Goal: Task Accomplishment & Management: Use online tool/utility

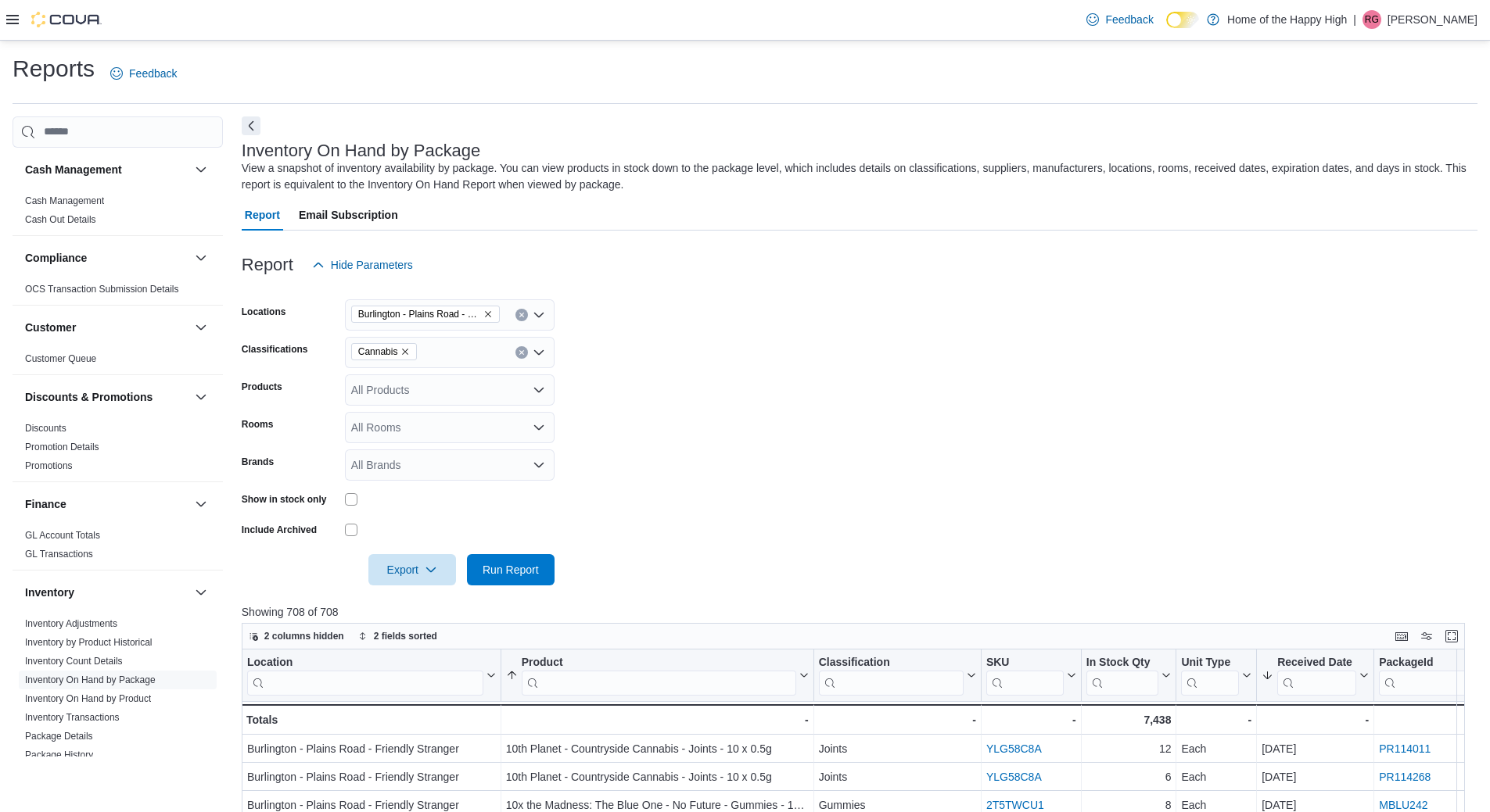
click at [667, 273] on div "Report Hide Parameters" at bounding box center [860, 265] width 1235 height 32
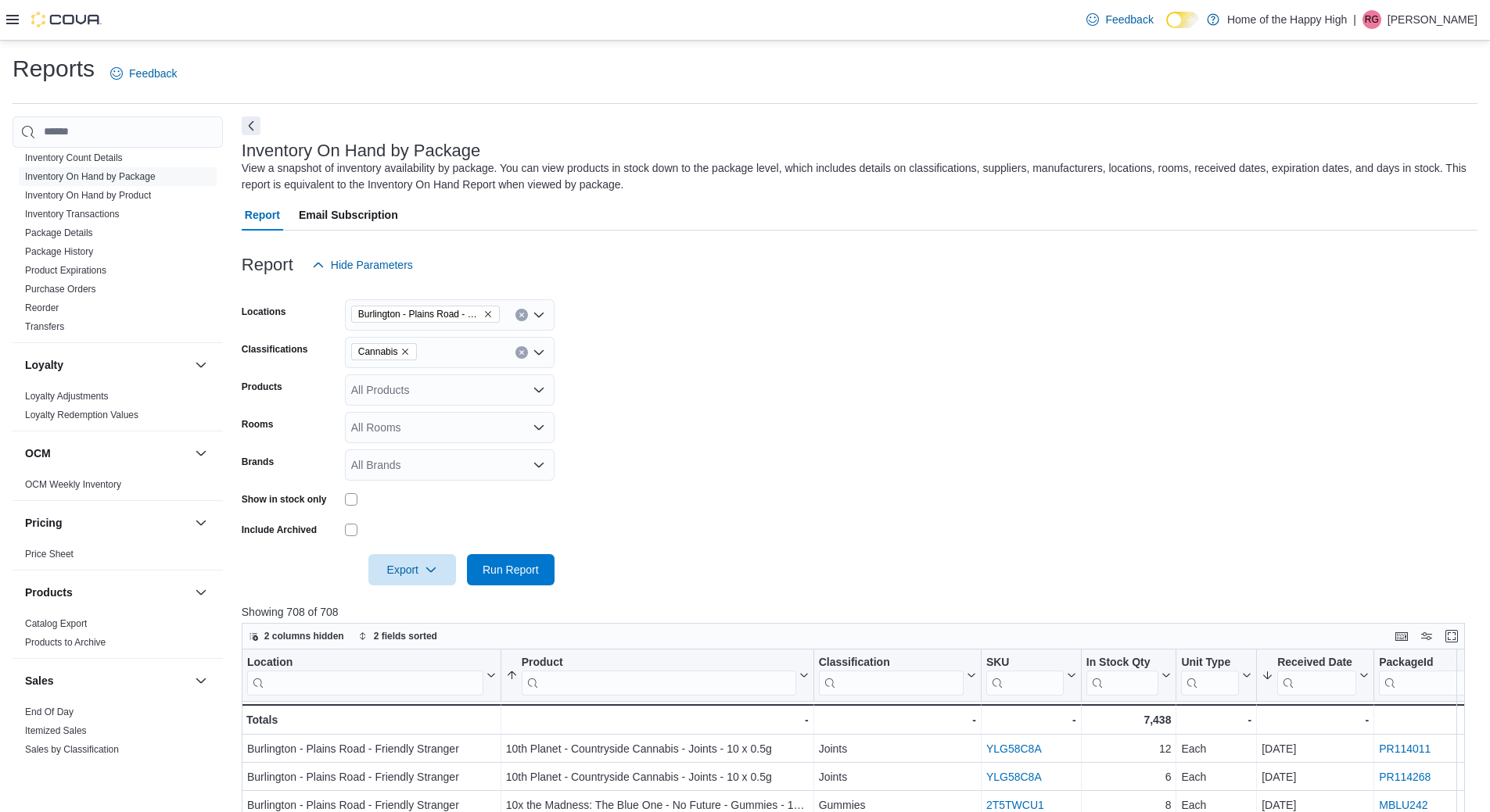
scroll to position [823, 0]
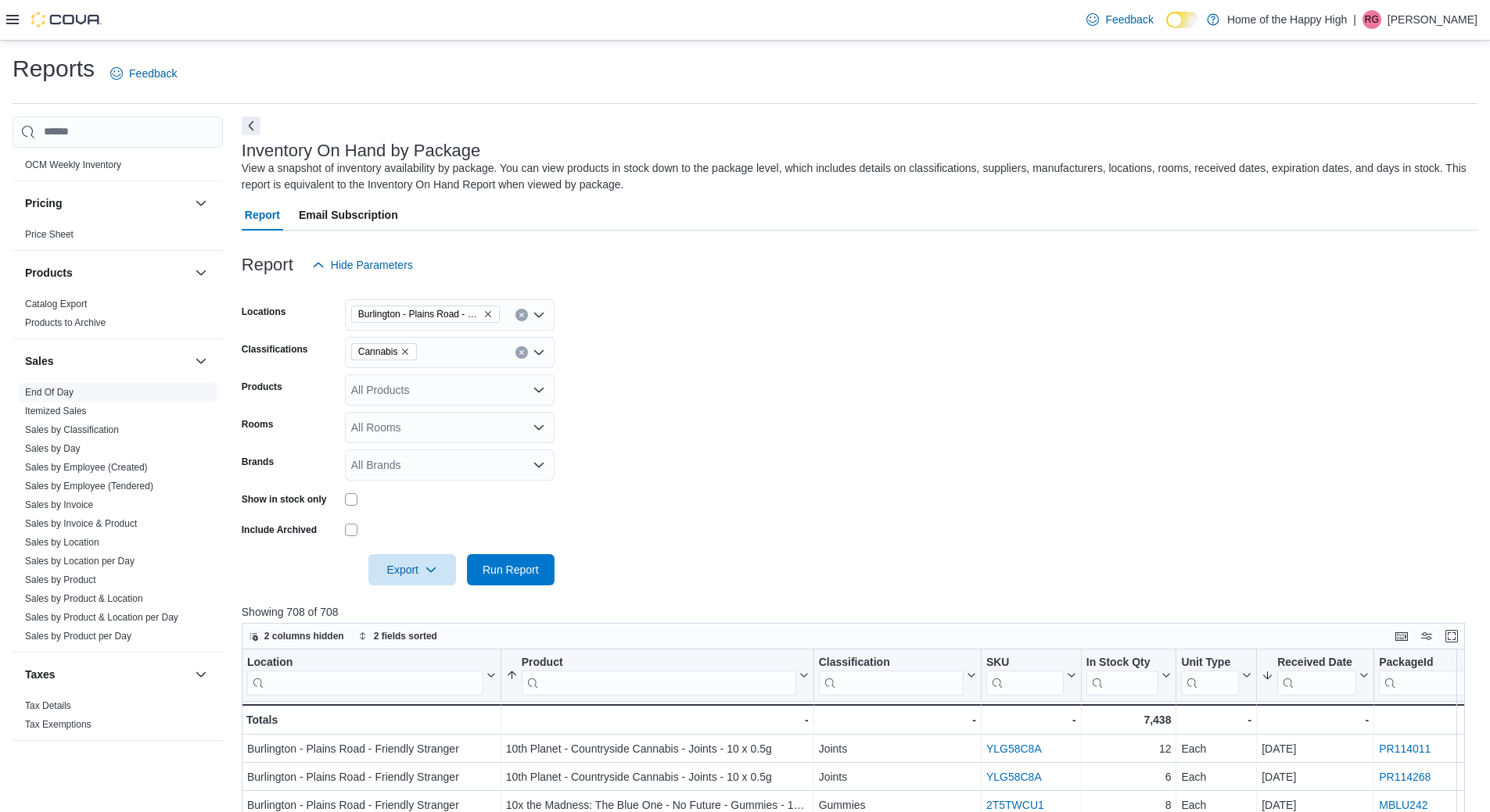
click at [55, 387] on link "End Of Day" at bounding box center [49, 392] width 48 height 11
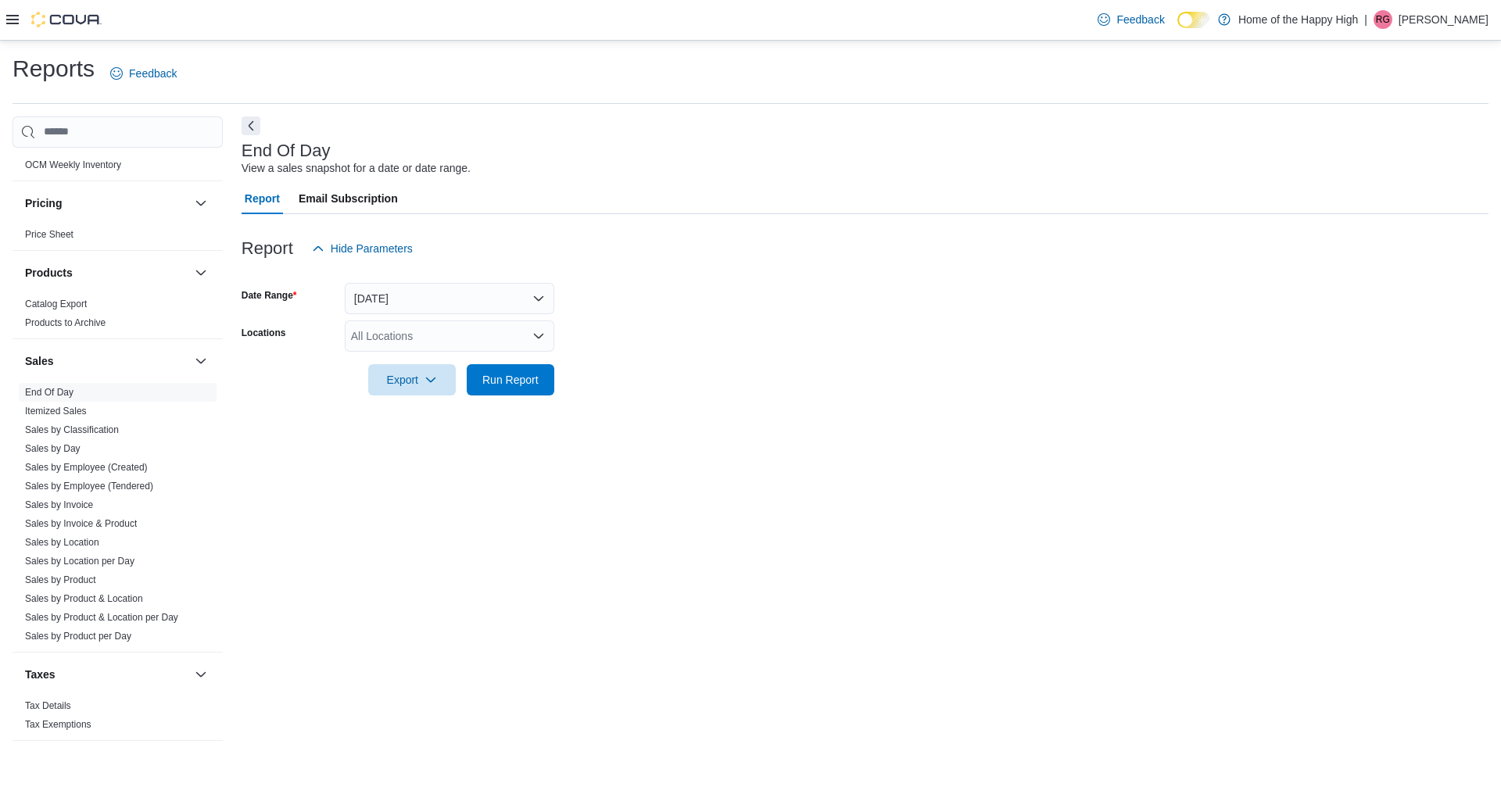
click at [430, 344] on div "All Locations" at bounding box center [449, 336] width 210 height 32
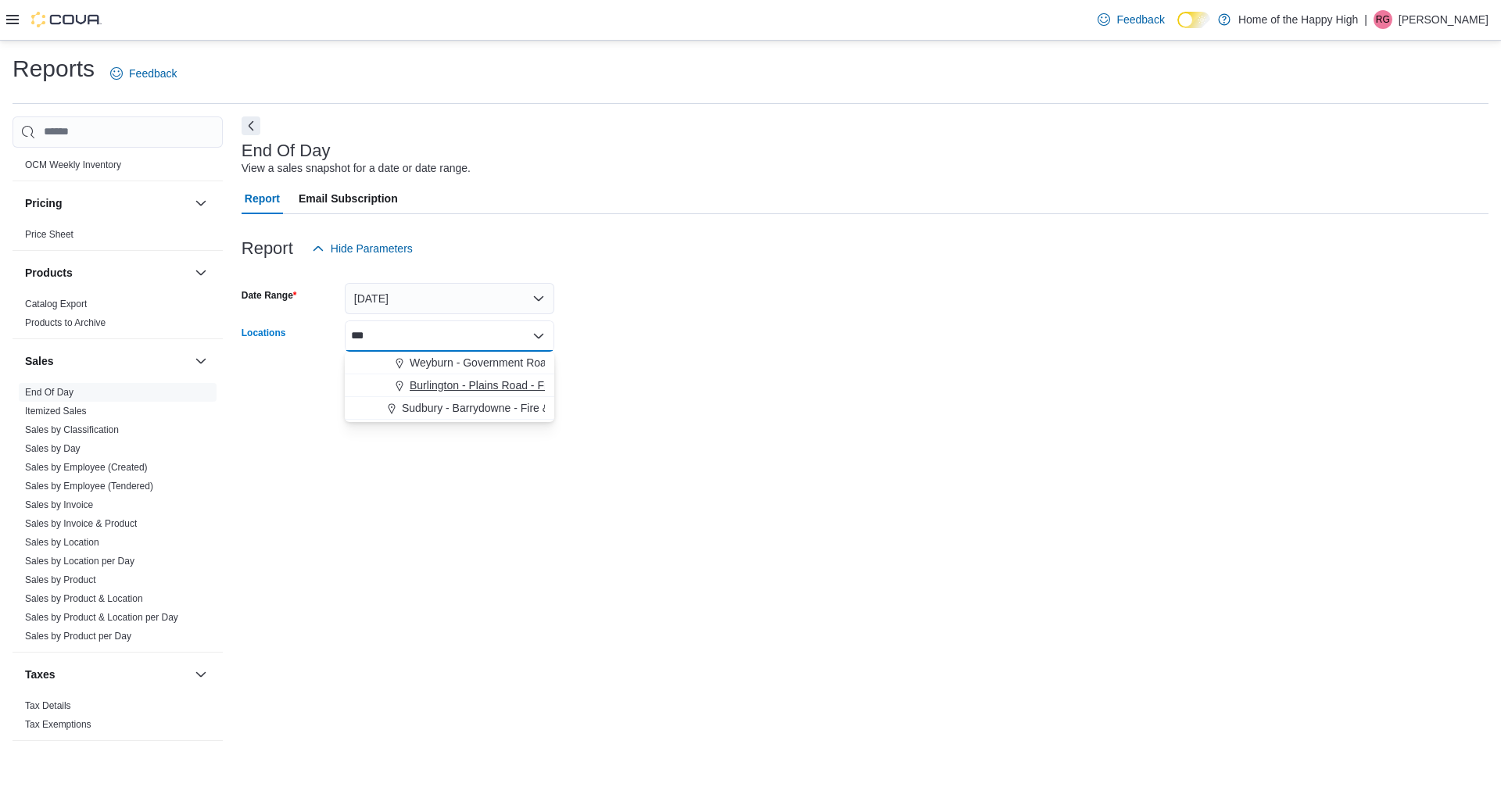
type input "***"
drag, startPoint x: 482, startPoint y: 388, endPoint x: 649, endPoint y: 353, distance: 170.6
click at [481, 387] on span "Burlington - Plains Road - Friendly Stranger" at bounding box center [516, 386] width 212 height 16
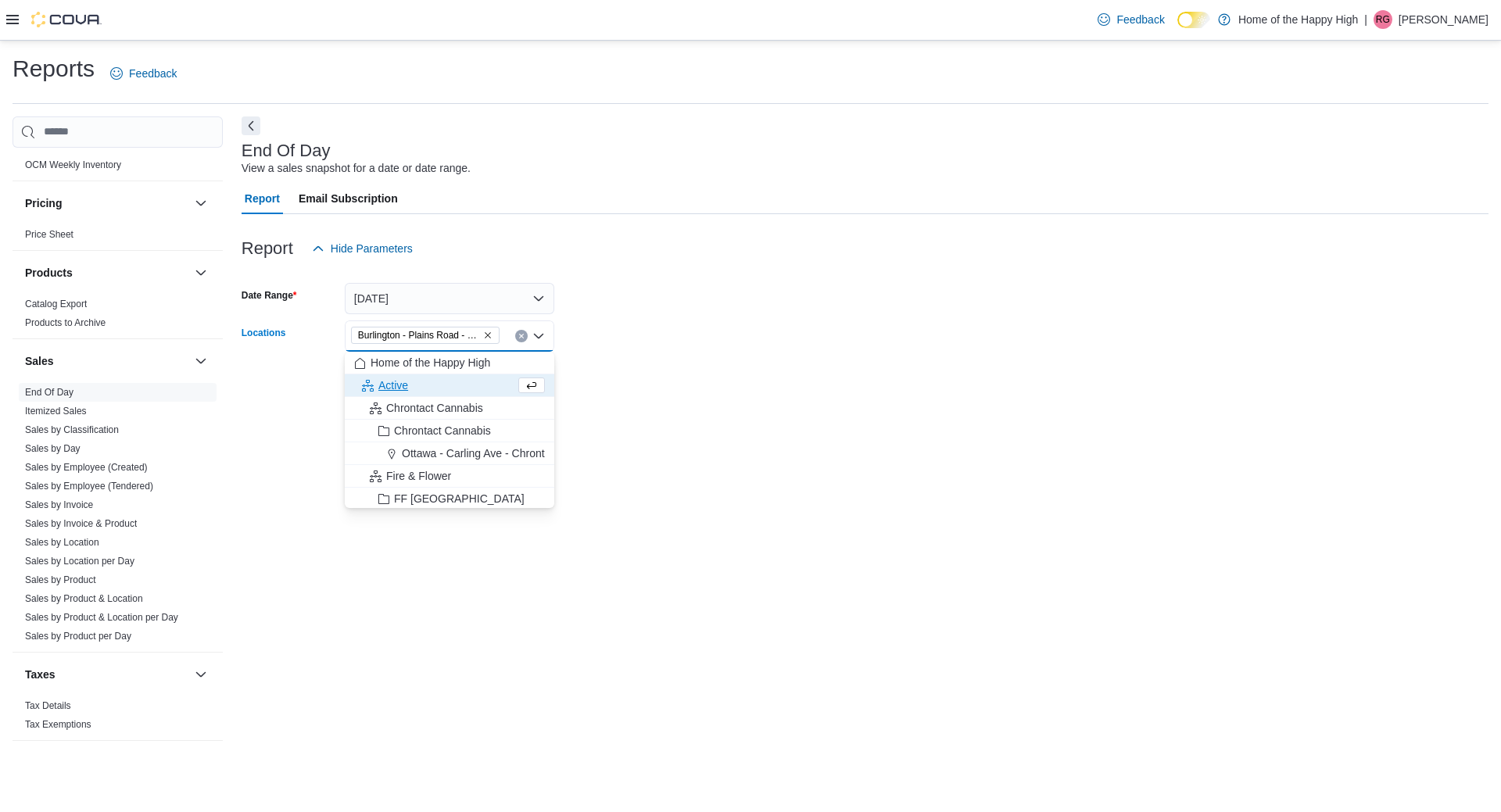
drag, startPoint x: 703, startPoint y: 347, endPoint x: 518, endPoint y: 364, distance: 185.8
click at [701, 349] on form "Date Range [DATE] Locations [GEOGRAPHIC_DATA] - Friendly Stranger Combo box. Se…" at bounding box center [865, 330] width 1247 height 131
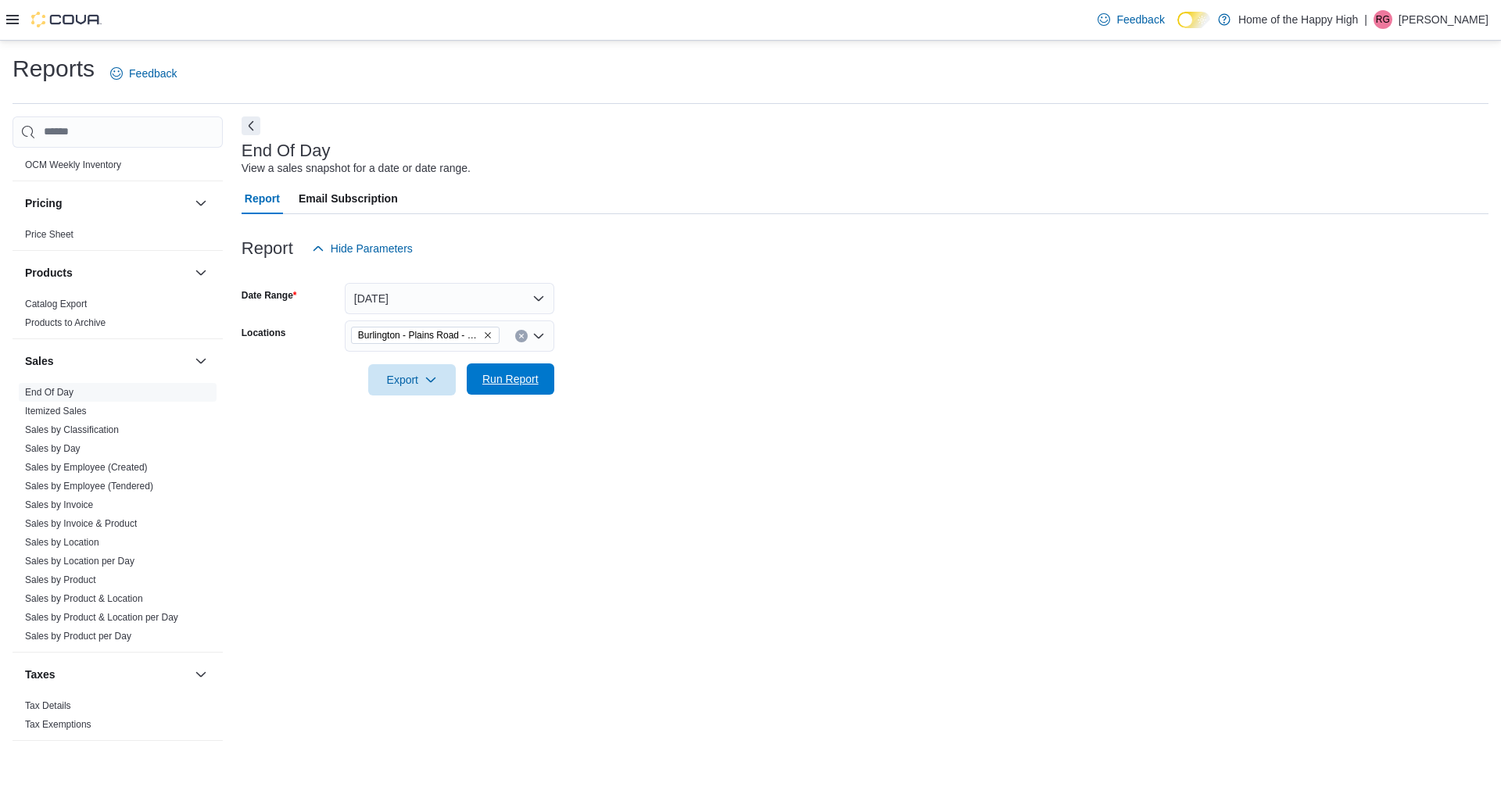
click at [518, 364] on span "Run Report" at bounding box center [510, 380] width 69 height 32
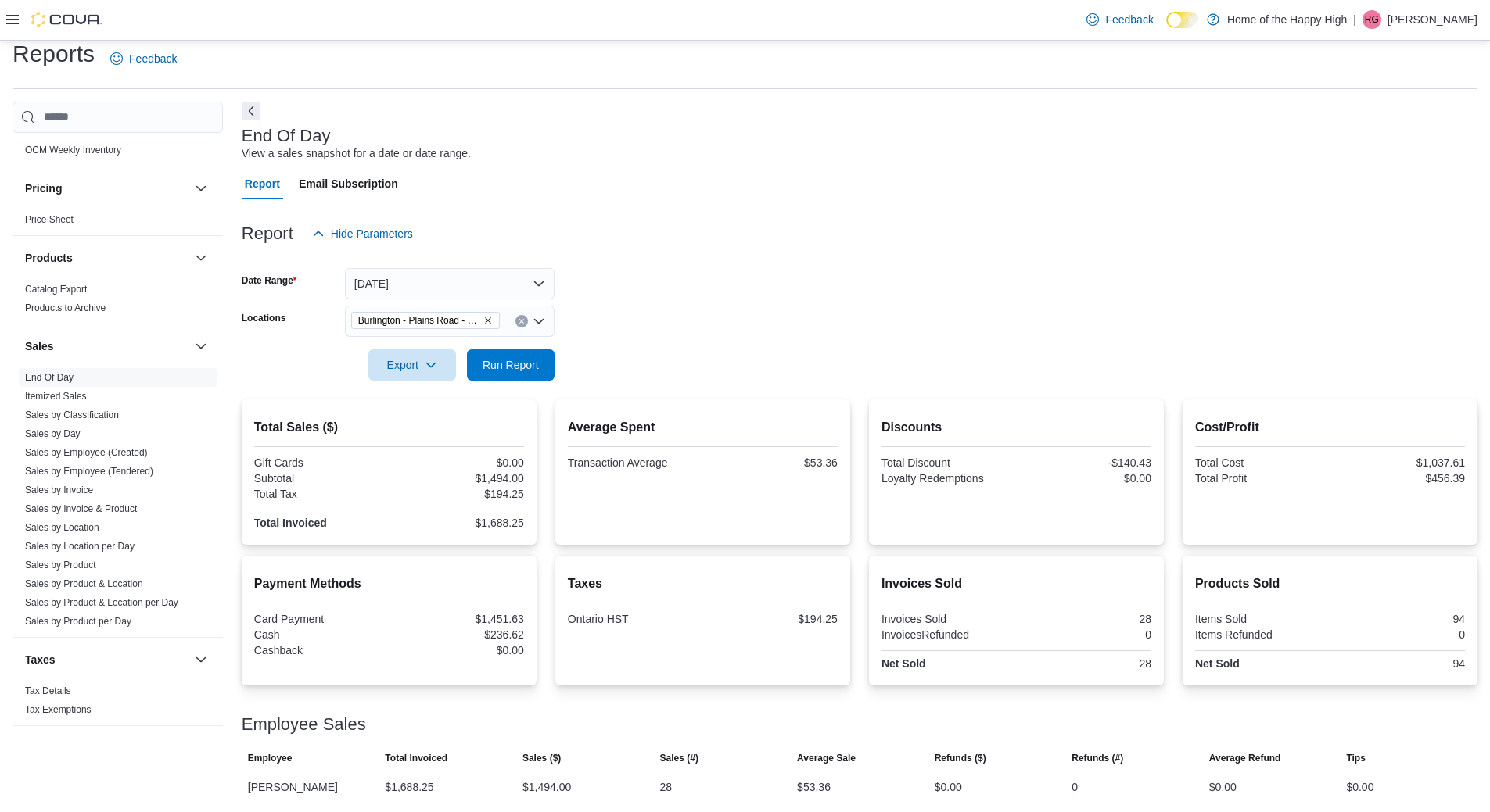
scroll to position [19, 0]
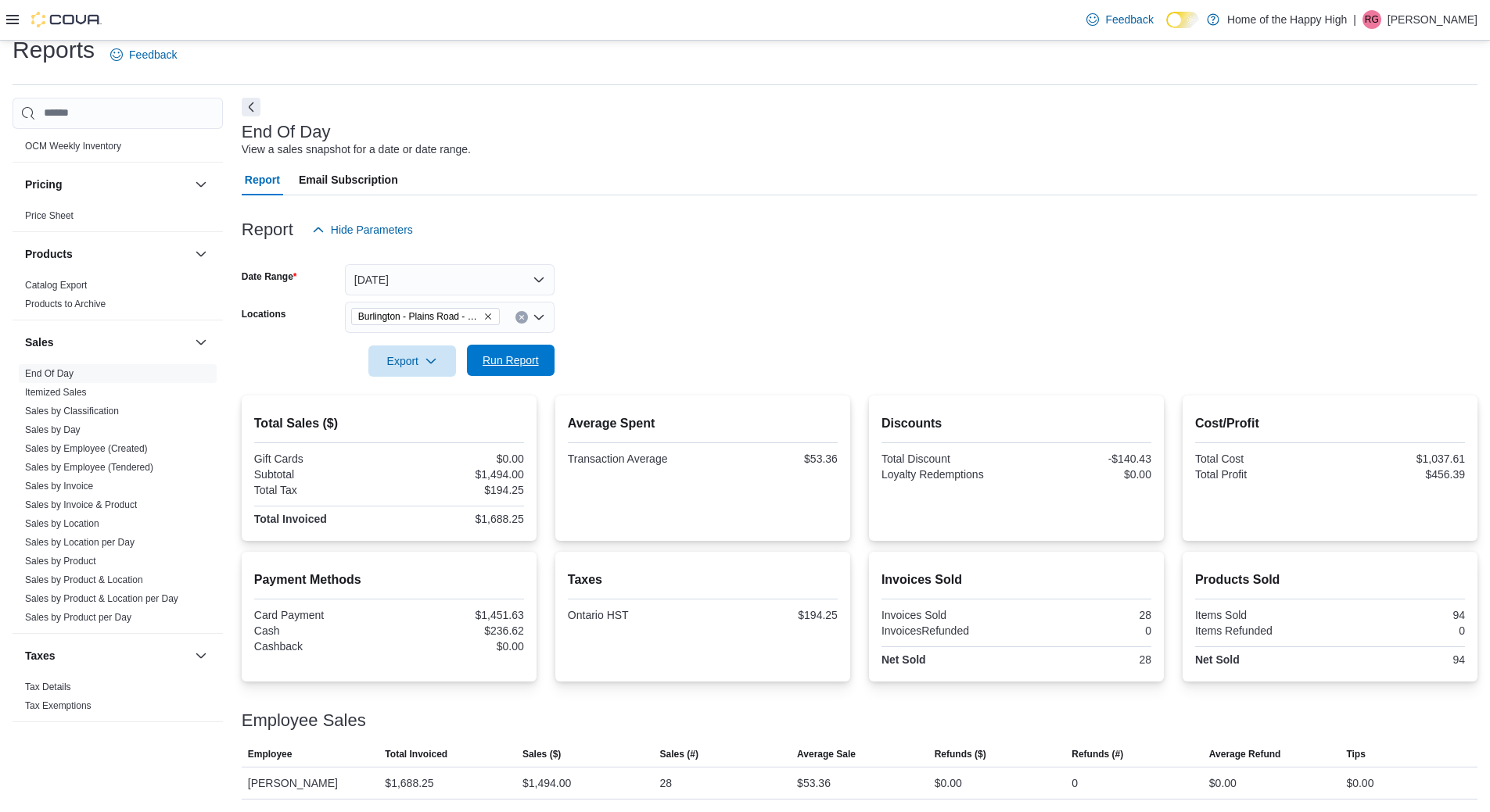
click at [504, 356] on span "Run Report" at bounding box center [510, 361] width 69 height 32
click at [489, 319] on icon "Remove Burlington - Plains Road - Friendly Stranger from selection in this group" at bounding box center [488, 316] width 9 height 9
type input "******"
click at [469, 346] on span "[PERSON_NAME] Drive - Friendly Stranger" at bounding box center [516, 344] width 213 height 16
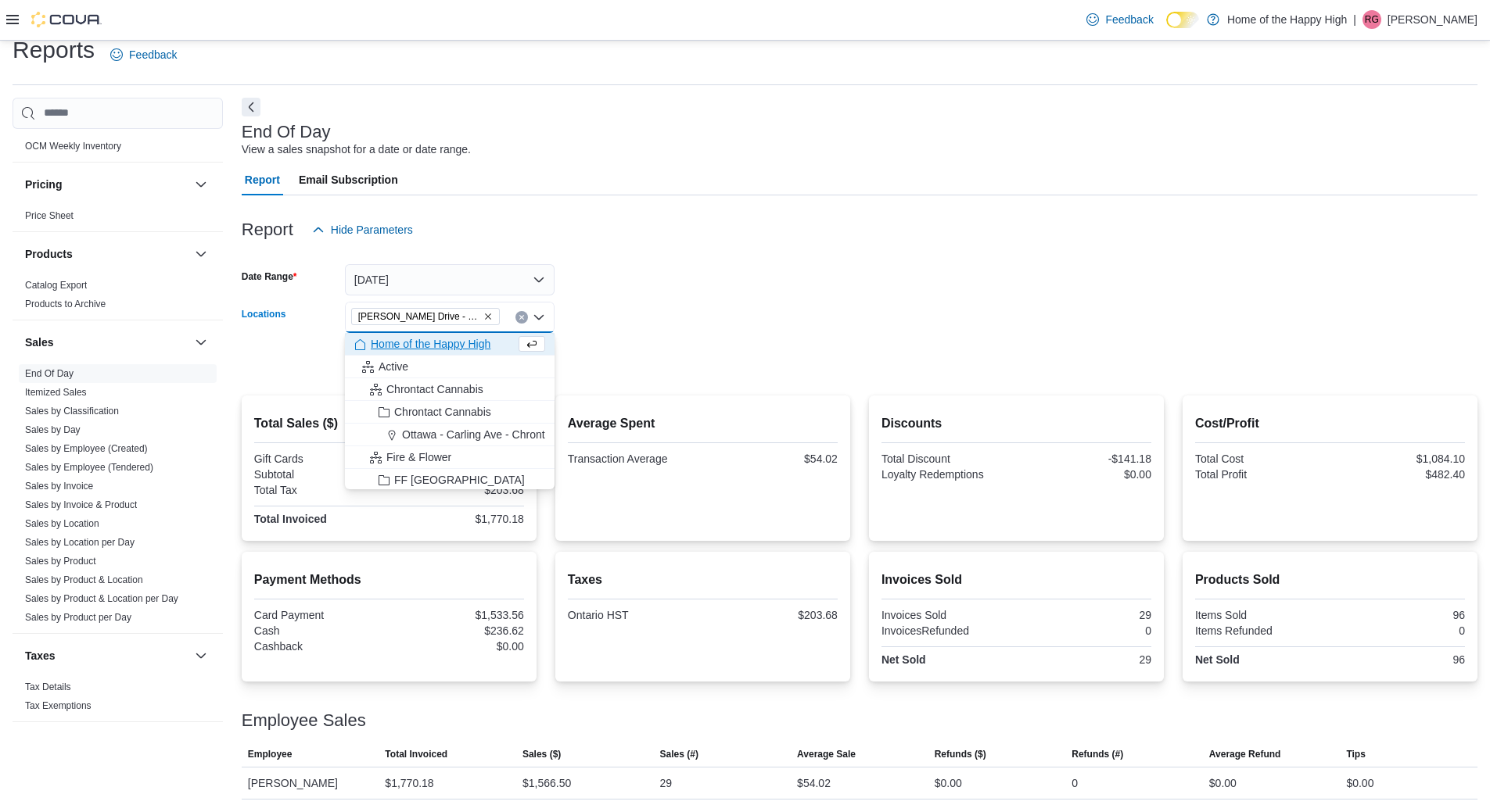
click at [678, 340] on div at bounding box center [860, 339] width 1235 height 13
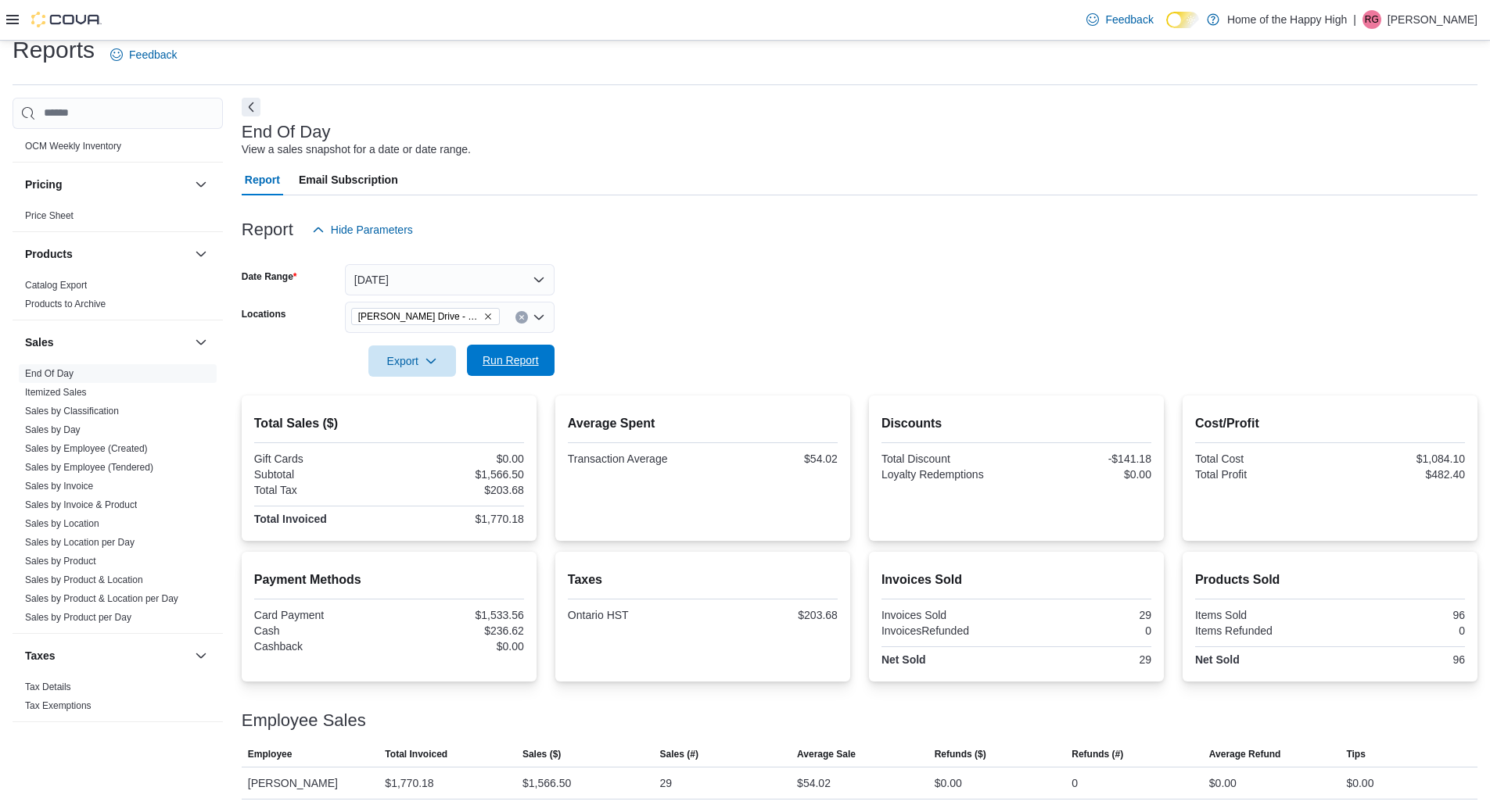
click at [535, 354] on span "Run Report" at bounding box center [510, 361] width 56 height 16
click at [486, 315] on icon "Remove Dundas - Osler Drive - Friendly Stranger from selection in this group" at bounding box center [488, 316] width 6 height 6
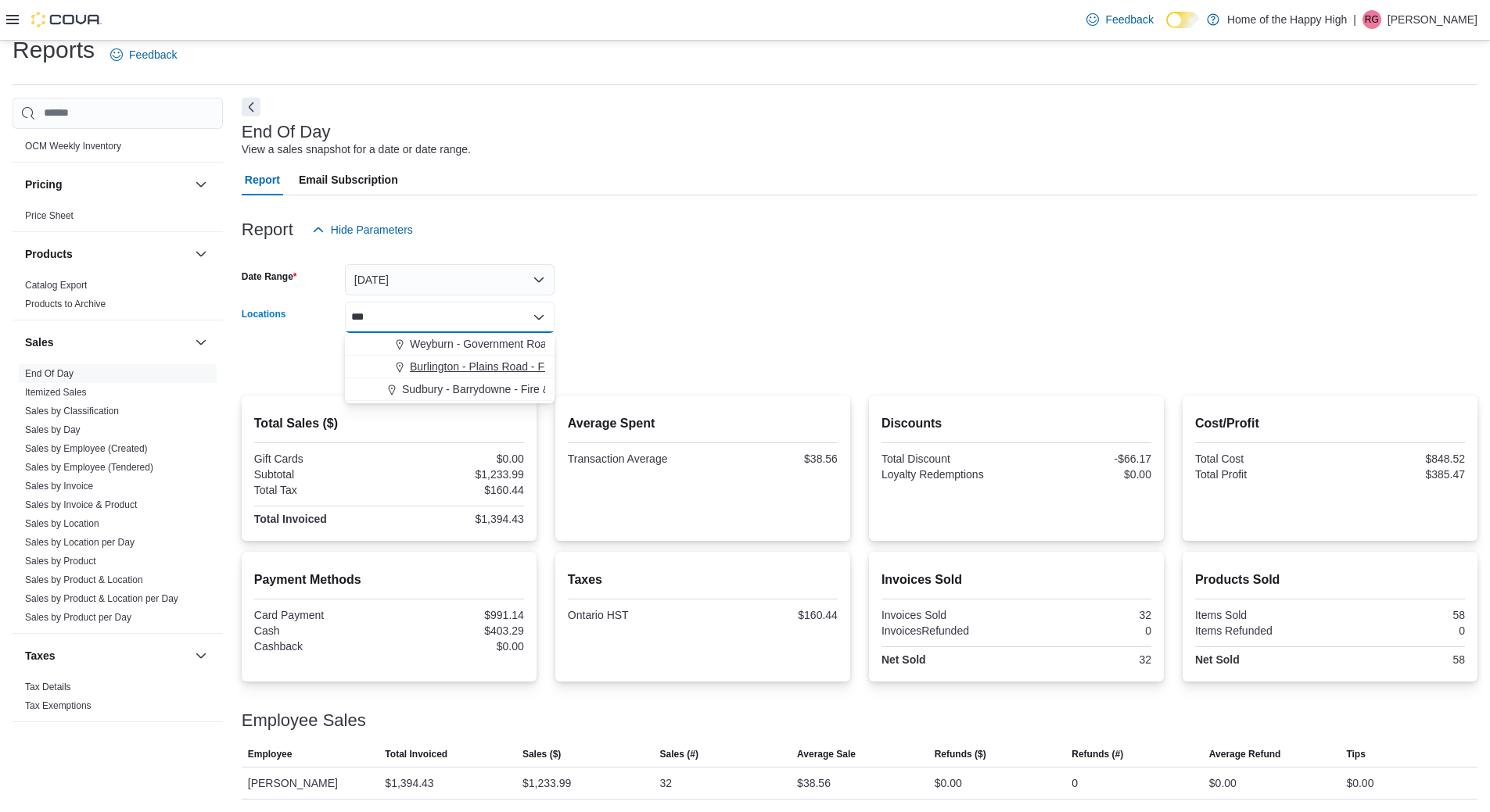
type input "***"
click at [505, 364] on span "Burlington - Plains Road - Friendly Stranger" at bounding box center [516, 367] width 212 height 16
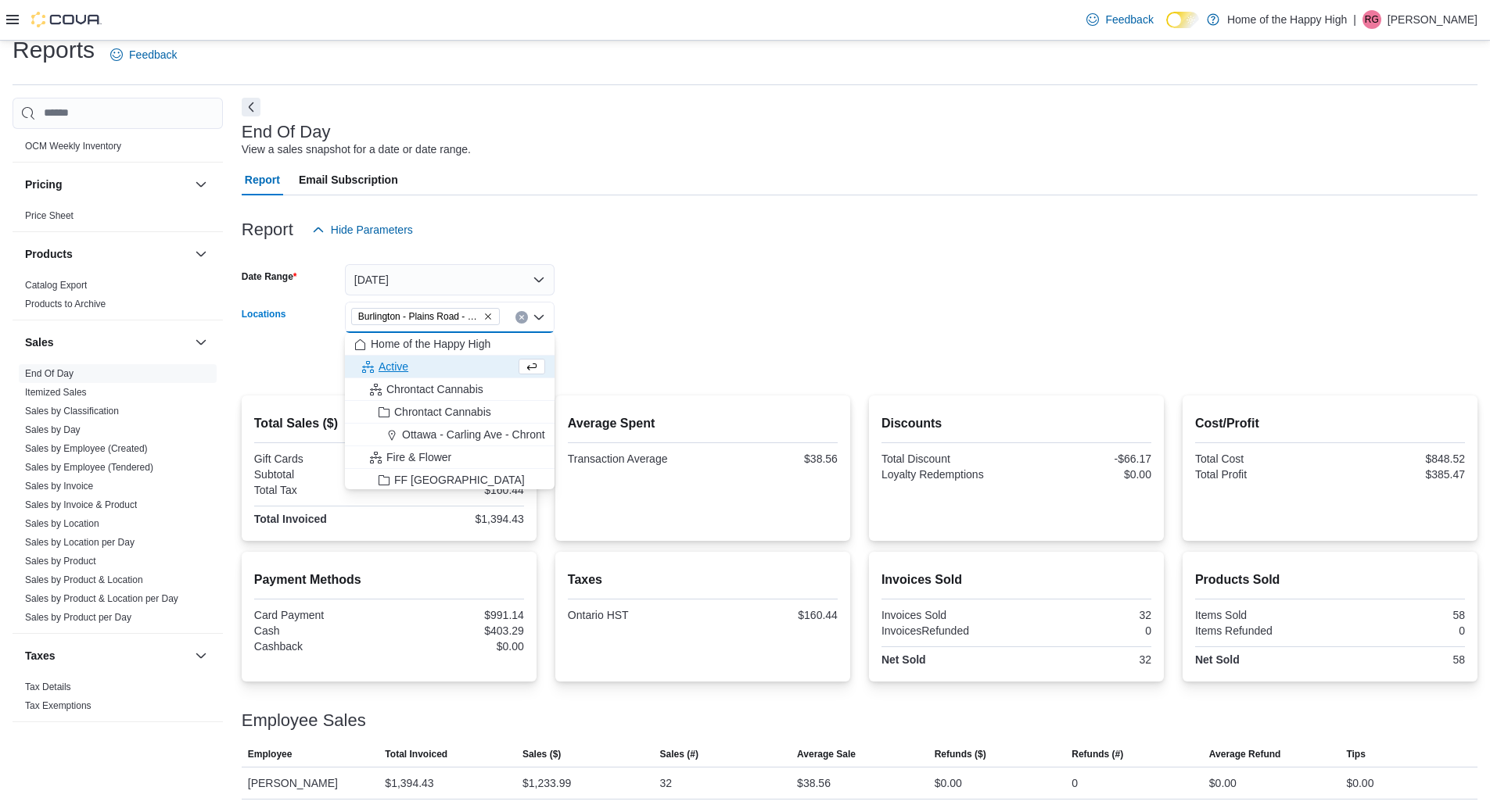
click at [576, 349] on form "Date Range [DATE] Locations [GEOGRAPHIC_DATA] - Friendly Stranger Combo box. Se…" at bounding box center [860, 311] width 1235 height 131
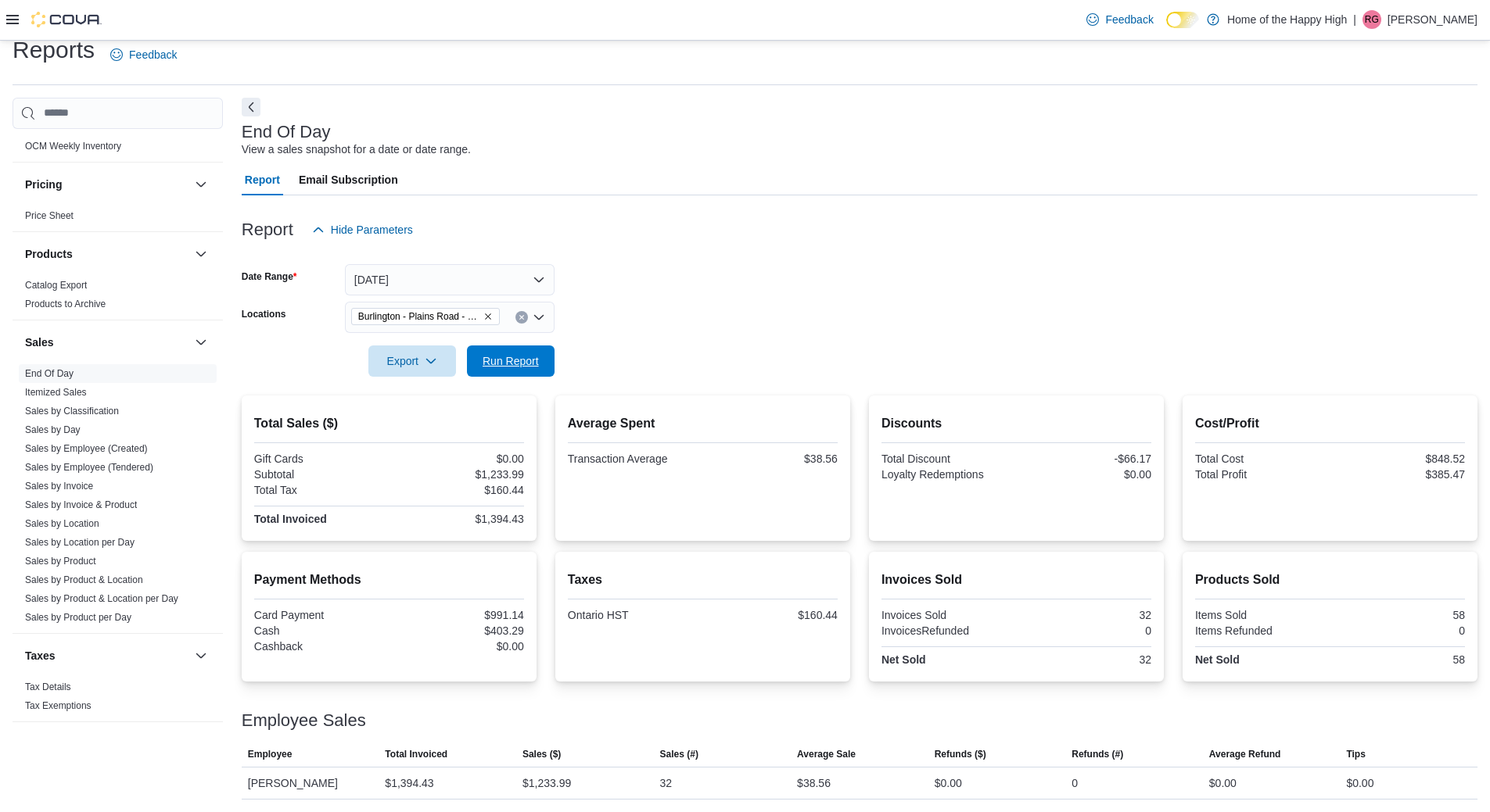
click at [517, 370] on span "Run Report" at bounding box center [510, 361] width 69 height 32
